Goal: Navigation & Orientation: Find specific page/section

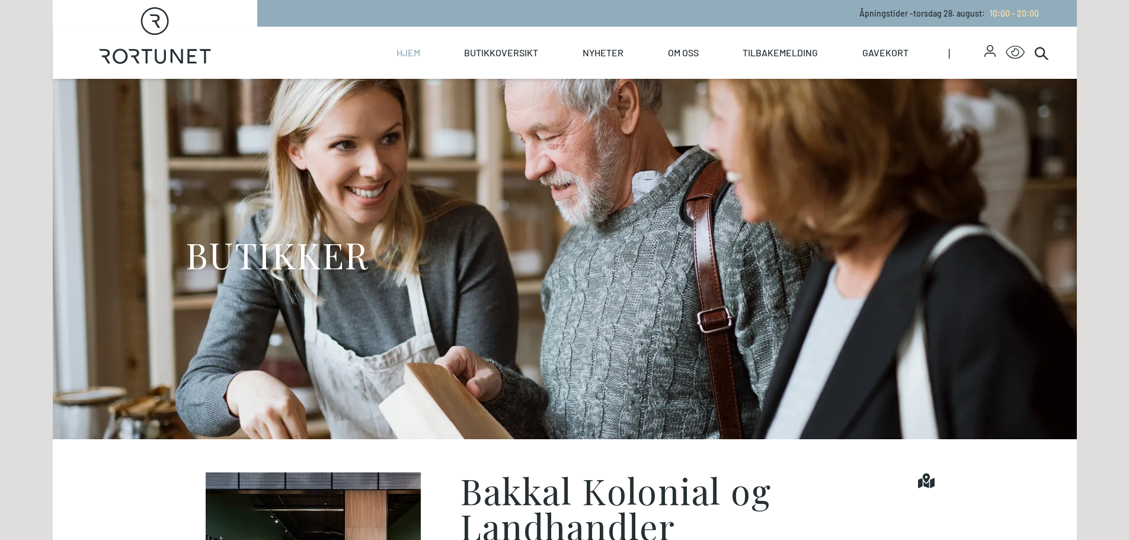
click at [414, 55] on link "Hjem" at bounding box center [409, 53] width 24 height 52
select select "NO"
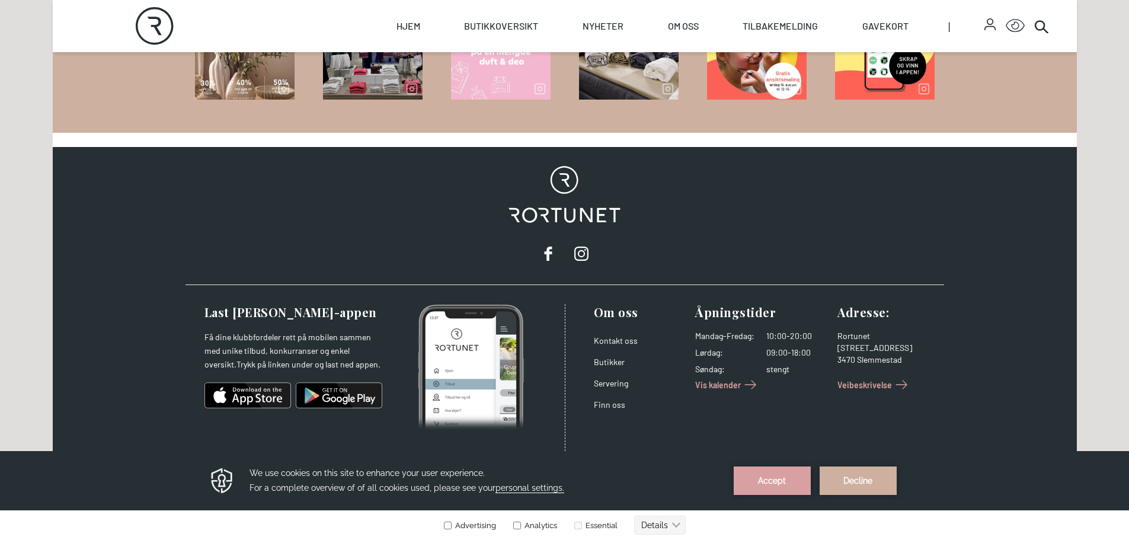
scroll to position [1700, 0]
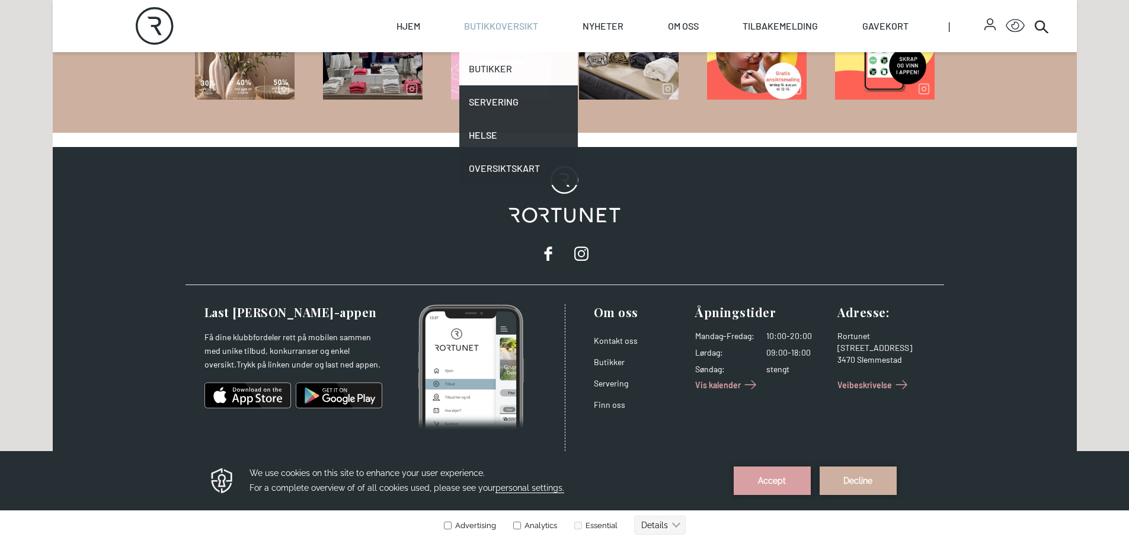
click at [505, 60] on link "Butikker" at bounding box center [518, 68] width 119 height 33
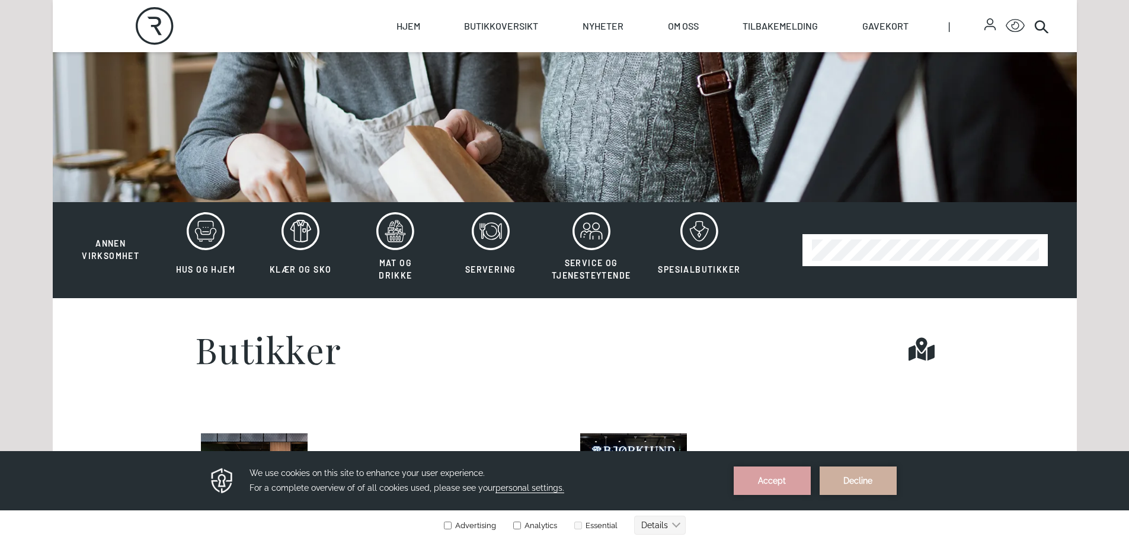
scroll to position [533, 0]
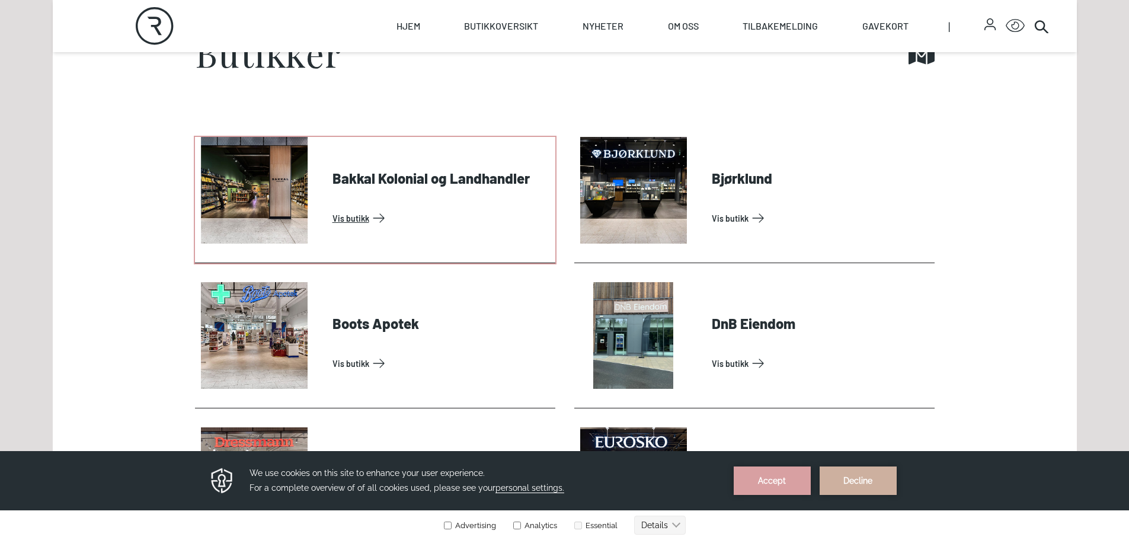
click at [440, 209] on link "Vis butikk" at bounding box center [442, 218] width 218 height 19
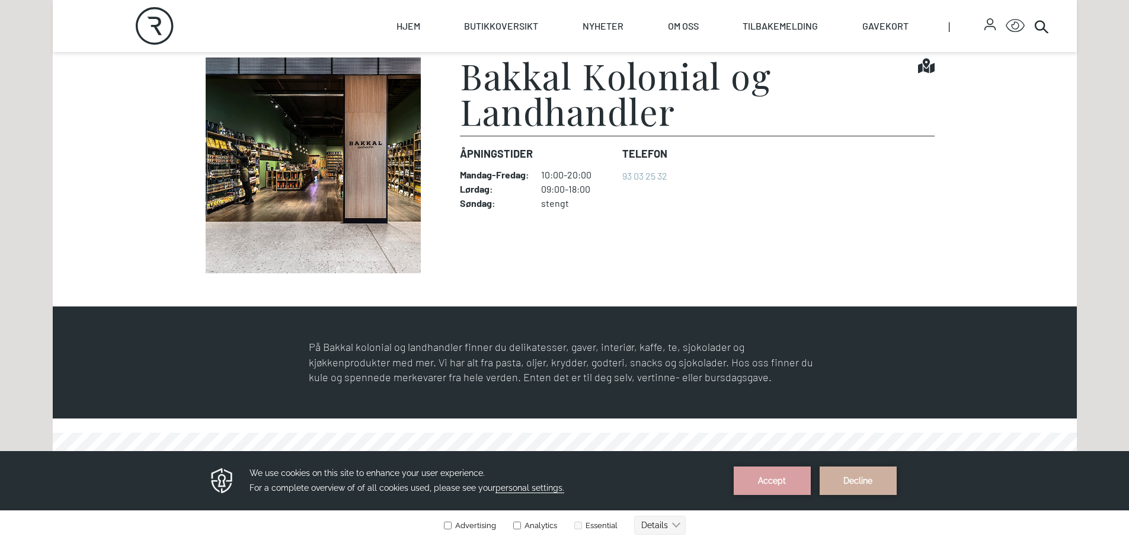
scroll to position [296, 0]
